Goal: Task Accomplishment & Management: Manage account settings

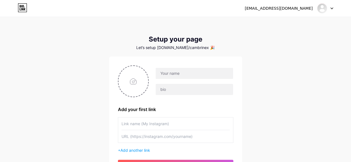
scroll to position [16, 0]
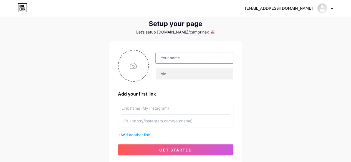
click at [176, 59] on input "text" at bounding box center [194, 57] width 77 height 11
drag, startPoint x: 161, startPoint y: 59, endPoint x: 216, endPoint y: 59, distance: 55.5
click at [216, 59] on input "Cambrinex Nursing Coaching" at bounding box center [194, 57] width 77 height 11
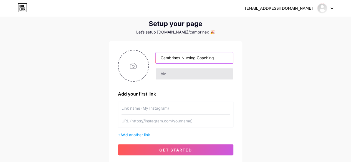
type input "Cambrinex Nursing Coaching"
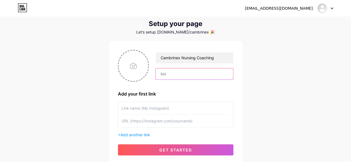
click at [174, 76] on input "text" at bounding box center [194, 73] width 77 height 11
click at [247, 93] on div "hmcinstitute97@gmail.com Dashboard Logout Setup your page Let’s setup bio.link/…" at bounding box center [175, 83] width 351 height 198
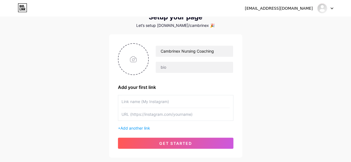
scroll to position [22, 0]
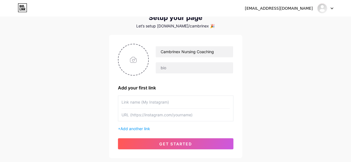
click at [277, 54] on div "hmcinstitute97@gmail.com Dashboard Logout Setup your page Let’s setup bio.link/…" at bounding box center [175, 77] width 351 height 198
click at [172, 65] on input "text" at bounding box center [194, 67] width 77 height 11
paste input "India’s No.1 Coaching for AIIMS (NORCET), PGIMER, GMCH, RRB, ESIC & All Governm…"
type input "India’s No.1 Coaching for AIIMS (NORCET), PGIMER, GMCH, RRB, ESIC & All Governm…"
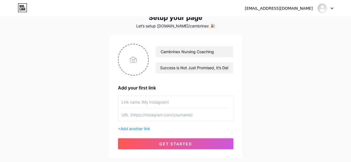
scroll to position [0, 0]
click at [258, 86] on div "hmcinstitute97@gmail.com Dashboard Logout Setup your page Let’s setup bio.link/…" at bounding box center [175, 77] width 351 height 198
click at [136, 103] on input "text" at bounding box center [175, 102] width 108 height 12
paste input "Find Our Location on Google Maps"
type input "Find Our Location on Google Maps"
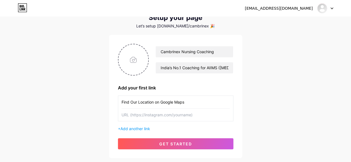
click at [139, 118] on input "text" at bounding box center [175, 115] width 108 height 12
click at [264, 34] on div "hmcinstitute97@gmail.com Dashboard Logout Setup your page Let’s setup bio.link/…" at bounding box center [175, 77] width 351 height 198
click at [136, 120] on input "text" at bounding box center [175, 115] width 108 height 12
paste input "[URL][DOMAIN_NAME]"
type input "[URL][DOMAIN_NAME]"
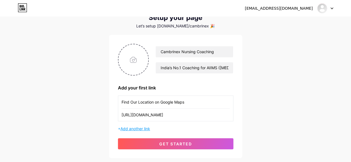
click at [125, 129] on span "Add another link" at bounding box center [135, 128] width 30 height 5
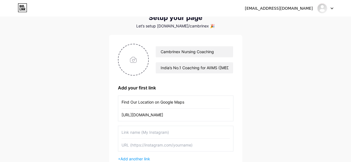
click at [128, 131] on input "text" at bounding box center [175, 132] width 108 height 12
drag, startPoint x: 122, startPoint y: 132, endPoint x: 174, endPoint y: 133, distance: 52.7
click at [174, 133] on input "Download mobile application" at bounding box center [175, 132] width 108 height 12
click at [156, 133] on input "Download mobile application" at bounding box center [175, 132] width 108 height 12
drag, startPoint x: 121, startPoint y: 132, endPoint x: 176, endPoint y: 133, distance: 54.9
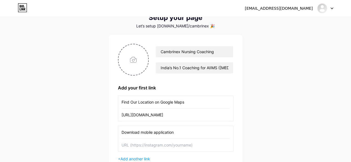
click at [176, 133] on input "Download mobile application" at bounding box center [175, 132] width 108 height 12
drag, startPoint x: 154, startPoint y: 132, endPoint x: 175, endPoint y: 133, distance: 20.3
click at [175, 133] on input "Download mobile application" at bounding box center [175, 132] width 108 height 12
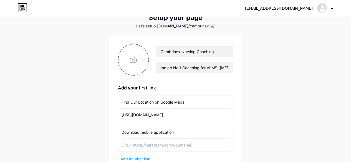
type input "Download mobile application"
click at [134, 145] on input "text" at bounding box center [175, 145] width 108 height 12
click at [133, 149] on input "text" at bounding box center [175, 145] width 108 height 12
paste input "[URL][DOMAIN_NAME]"
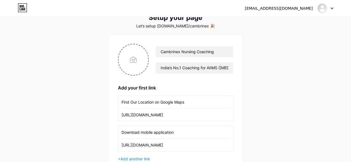
type input "[URL][DOMAIN_NAME]"
click at [120, 158] on div "+ Add another link" at bounding box center [175, 159] width 115 height 6
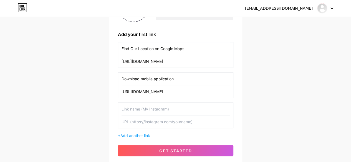
scroll to position [93, 0]
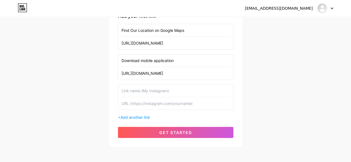
click at [130, 90] on input "text" at bounding box center [175, 91] width 108 height 12
type input "Visit website"
click at [127, 106] on input "text" at bounding box center [175, 103] width 108 height 12
click at [134, 103] on input "text" at bounding box center [175, 103] width 108 height 12
paste input "[URL][DOMAIN_NAME]"
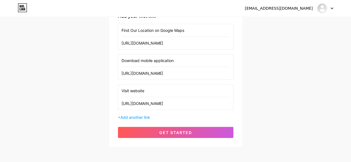
type input "[URL][DOMAIN_NAME]"
click at [119, 117] on div "+ Add another link" at bounding box center [175, 118] width 115 height 6
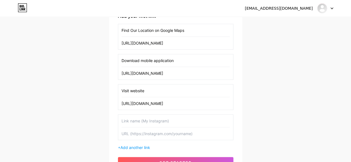
click at [136, 122] on input "text" at bounding box center [175, 121] width 108 height 12
paste input "Join Our WhatsApp Channel"
type input "Join Our WhatsApp Channel"
click at [123, 134] on input "text" at bounding box center [175, 134] width 108 height 12
paste input "[URL][DOMAIN_NAME]"
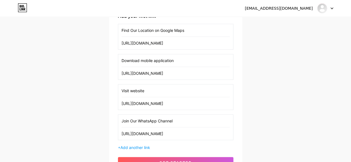
scroll to position [0, 2]
type input "[URL][DOMAIN_NAME]"
click at [119, 146] on div "+ Add another link" at bounding box center [175, 148] width 115 height 6
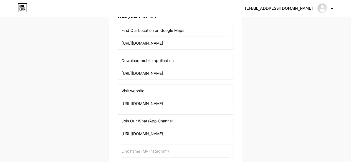
click at [126, 150] on input "text" at bounding box center [175, 151] width 108 height 12
paste input "Telegram"
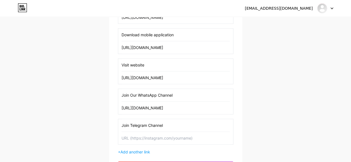
scroll to position [138, 0]
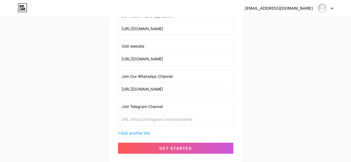
type input "Join Telegram Channel"
click at [140, 119] on input "text" at bounding box center [175, 119] width 108 height 12
click at [126, 119] on input "text" at bounding box center [175, 119] width 108 height 12
paste input "[URL][DOMAIN_NAME]"
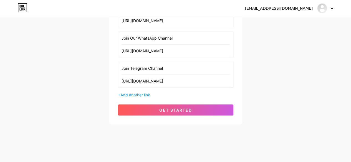
scroll to position [177, 0]
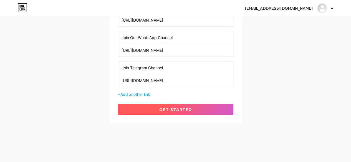
type input "[URL][DOMAIN_NAME]"
click at [146, 106] on button "get started" at bounding box center [175, 109] width 115 height 11
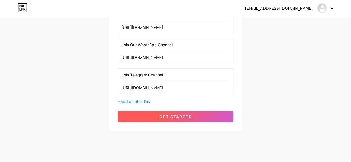
scroll to position [184, 0]
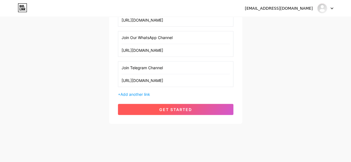
click at [165, 109] on span "get started" at bounding box center [175, 109] width 33 height 5
click at [159, 107] on span "get started" at bounding box center [175, 109] width 33 height 5
click at [178, 107] on span "get started" at bounding box center [175, 109] width 33 height 5
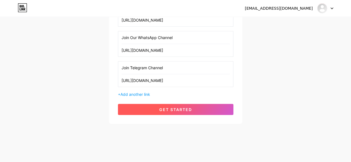
click at [160, 110] on button "get started" at bounding box center [175, 109] width 115 height 11
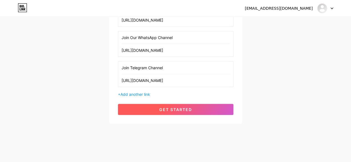
click at [160, 110] on button "get started" at bounding box center [175, 109] width 115 height 11
click at [156, 108] on button "get started" at bounding box center [175, 109] width 115 height 11
click at [141, 108] on button "get started" at bounding box center [175, 109] width 115 height 11
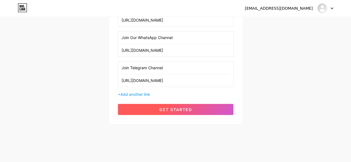
click at [141, 108] on button "get started" at bounding box center [175, 109] width 115 height 11
click at [176, 107] on span "get started" at bounding box center [175, 109] width 33 height 5
click at [168, 111] on button "get started" at bounding box center [175, 109] width 115 height 11
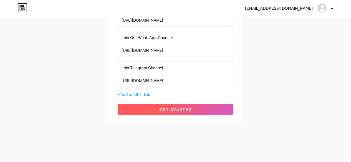
click at [173, 108] on span "get started" at bounding box center [175, 109] width 33 height 5
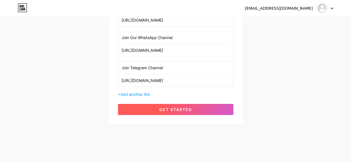
click at [173, 108] on span "get started" at bounding box center [175, 109] width 33 height 5
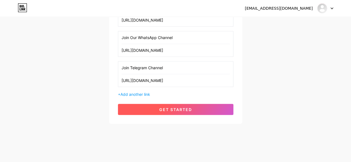
click at [162, 108] on span "get started" at bounding box center [175, 109] width 33 height 5
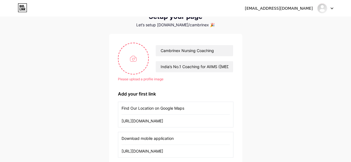
scroll to position [12, 0]
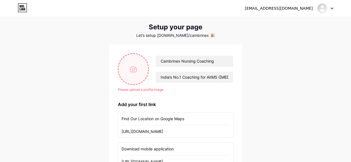
click at [134, 73] on input "file" at bounding box center [133, 69] width 30 height 31
type input "C:\fakepath\d (1).png"
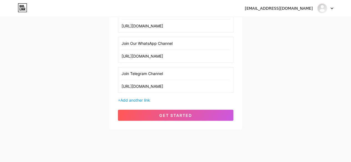
scroll to position [171, 0]
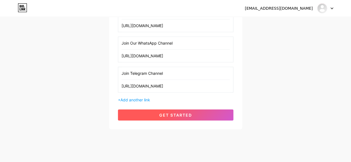
click at [151, 116] on button "get started" at bounding box center [175, 115] width 115 height 11
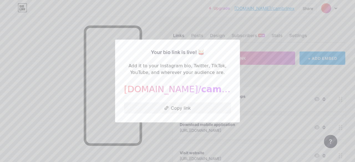
drag, startPoint x: 124, startPoint y: 66, endPoint x: 214, endPoint y: 72, distance: 90.1
click at [214, 72] on div "Add it to your Instagram bio, Twitter, TikTok, YouTube, and wherever your audie…" at bounding box center [177, 69] width 107 height 13
click at [264, 19] on div at bounding box center [177, 81] width 355 height 162
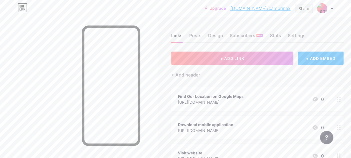
click at [300, 8] on div "Share" at bounding box center [303, 9] width 11 height 6
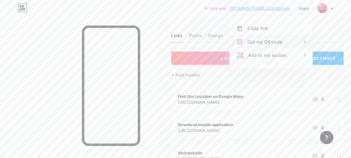
click at [266, 40] on div "Get my QR code" at bounding box center [264, 42] width 35 height 7
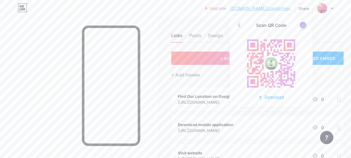
click at [270, 97] on div "Download" at bounding box center [271, 97] width 26 height 6
click at [151, 54] on div at bounding box center [79, 96] width 158 height 158
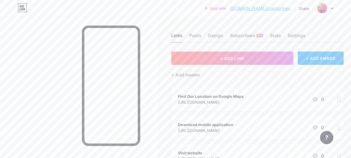
click at [331, 6] on div at bounding box center [325, 8] width 16 height 10
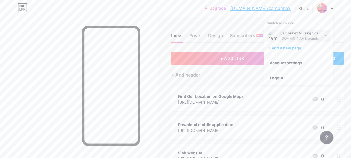
click at [298, 34] on div "Cambrinex Nursing Coaching" at bounding box center [301, 33] width 43 height 4
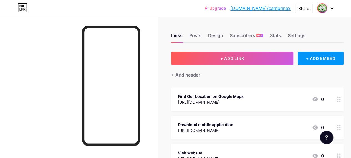
click at [324, 9] on img at bounding box center [322, 8] width 9 height 9
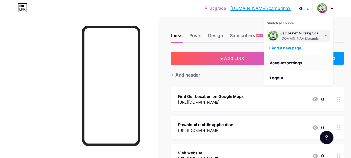
click at [280, 60] on link "Account settings" at bounding box center [298, 62] width 69 height 15
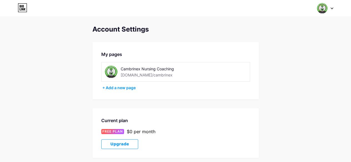
click at [111, 73] on img at bounding box center [111, 72] width 12 height 12
click at [328, 8] on div at bounding box center [325, 8] width 16 height 10
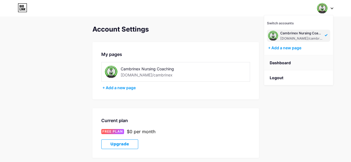
click at [283, 64] on link "Dashboard" at bounding box center [298, 62] width 69 height 15
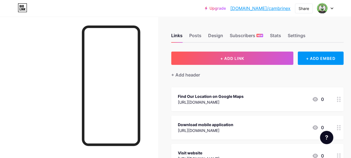
click at [267, 24] on div "Links Posts Design Subscribers NEW Stats Settings" at bounding box center [257, 32] width 172 height 19
